Goal: Information Seeking & Learning: Learn about a topic

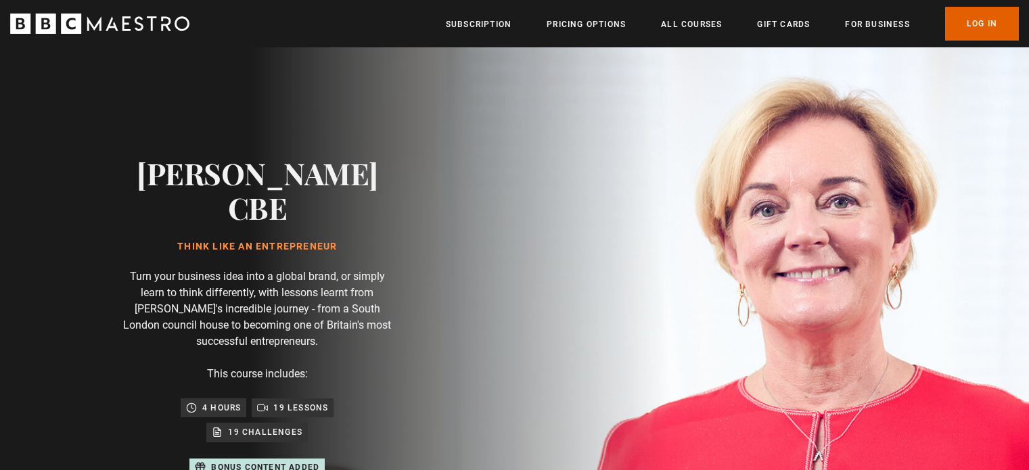
click at [985, 22] on link "Log In" at bounding box center [982, 24] width 74 height 34
